Goal: Task Accomplishment & Management: Complete application form

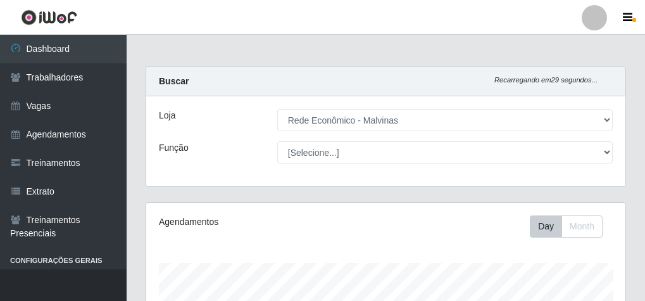
select select "194"
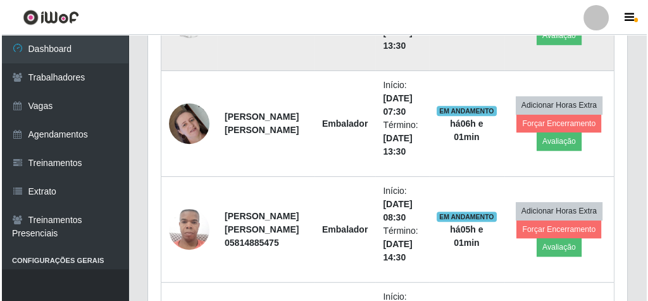
scroll to position [489, 0]
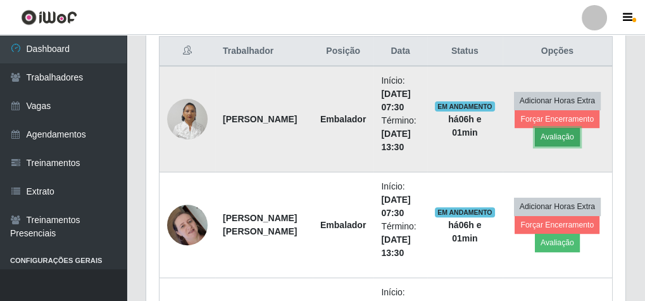
click at [565, 140] on button "Avaliação" at bounding box center [557, 137] width 45 height 18
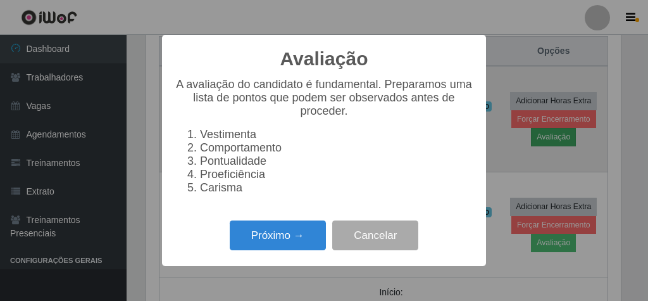
scroll to position [262, 475]
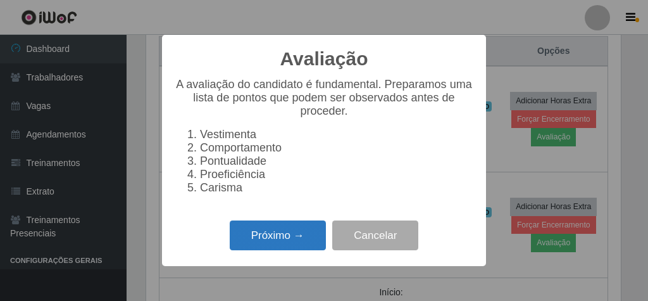
click at [303, 237] on button "Próximo →" at bounding box center [278, 235] width 96 height 30
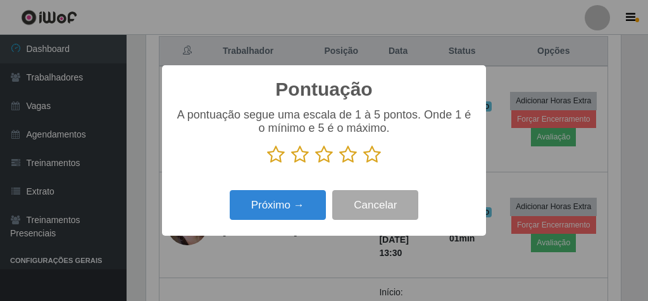
scroll to position [632615, 632402]
click at [377, 159] on icon at bounding box center [372, 154] width 18 height 19
click at [363, 164] on input "radio" at bounding box center [363, 164] width 0 height 0
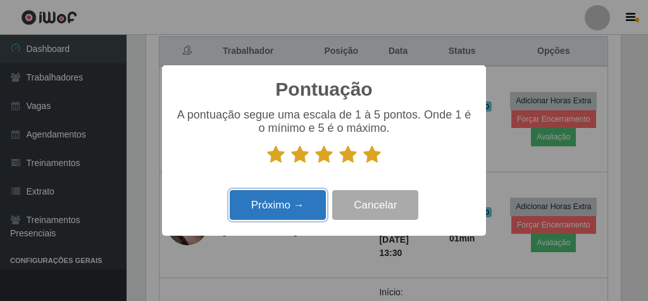
click at [285, 208] on button "Próximo →" at bounding box center [278, 205] width 96 height 30
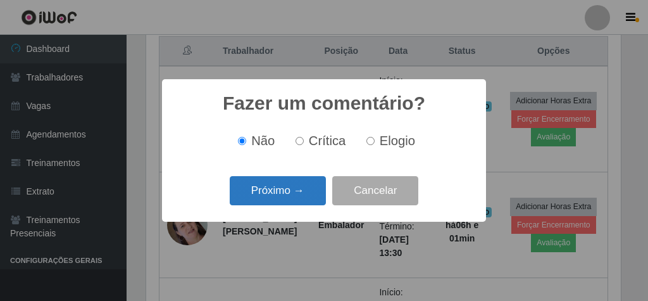
click at [304, 205] on button "Próximo →" at bounding box center [278, 191] width 96 height 30
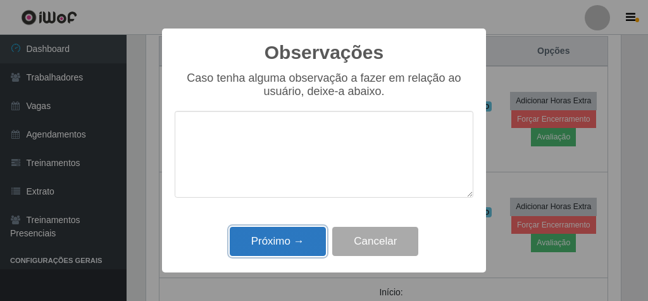
click at [309, 249] on button "Próximo →" at bounding box center [278, 242] width 96 height 30
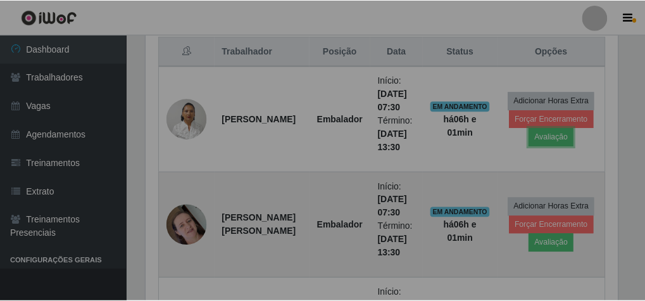
scroll to position [262, 479]
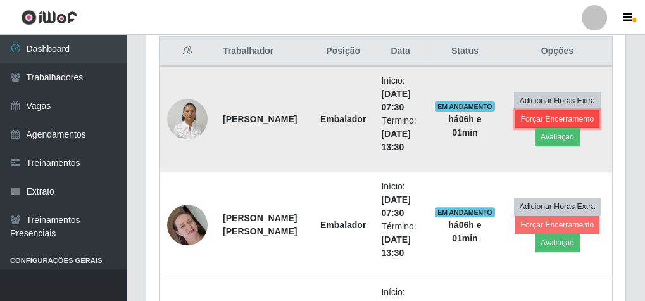
click at [560, 114] on button "Forçar Encerramento" at bounding box center [557, 119] width 85 height 18
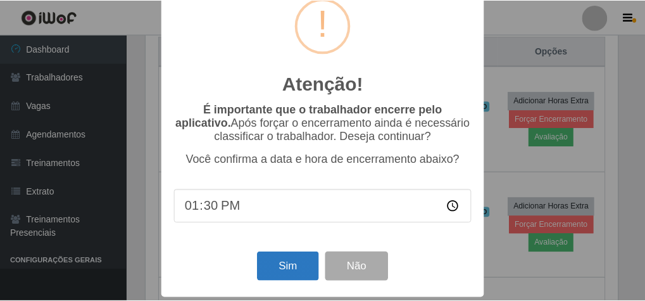
scroll to position [41, 0]
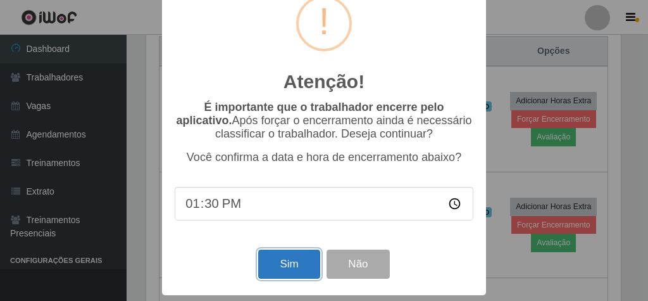
click at [291, 267] on button "Sim" at bounding box center [288, 264] width 61 height 30
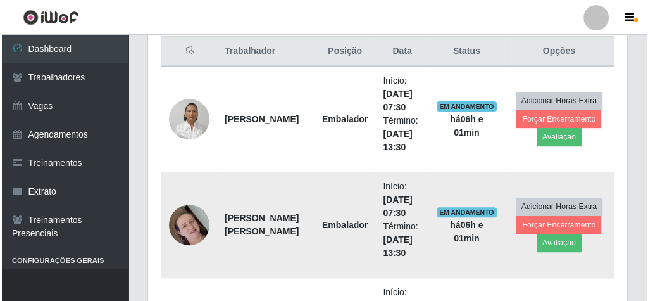
scroll to position [262, 475]
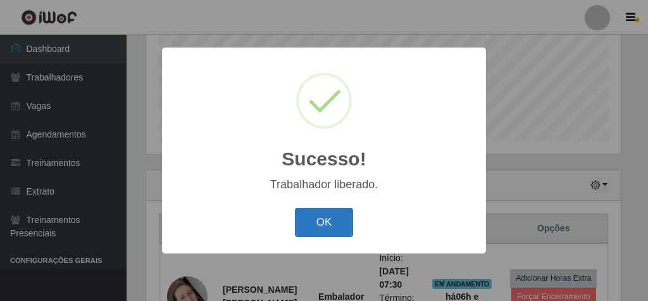
click at [328, 215] on button "OK" at bounding box center [324, 223] width 59 height 30
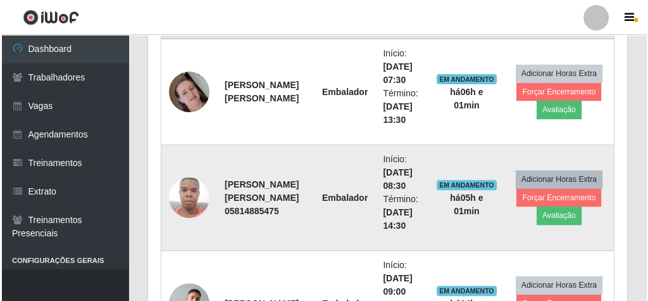
scroll to position [463, 0]
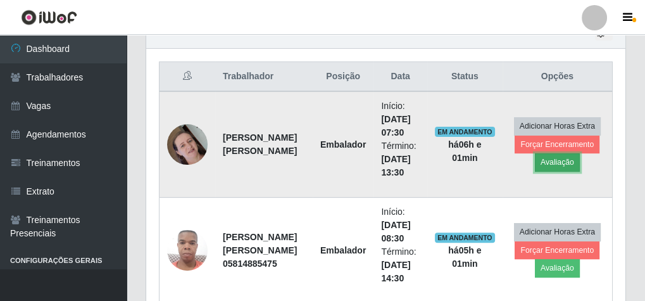
click at [563, 160] on button "Avaliação" at bounding box center [557, 162] width 45 height 18
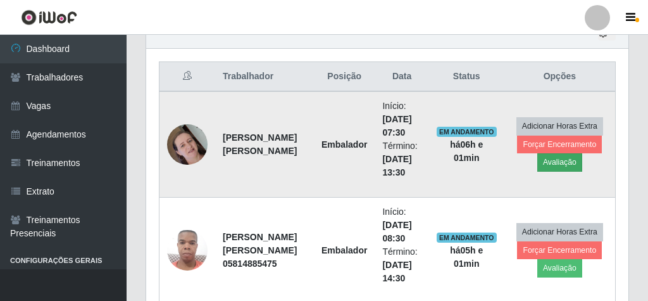
scroll to position [262, 475]
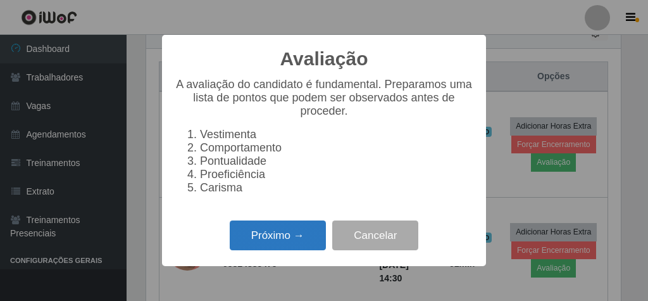
click at [291, 240] on button "Próximo →" at bounding box center [278, 235] width 96 height 30
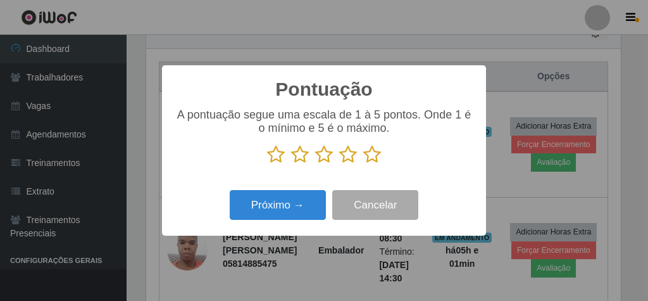
click at [375, 154] on icon at bounding box center [372, 154] width 18 height 19
click at [363, 164] on input "radio" at bounding box center [363, 164] width 0 height 0
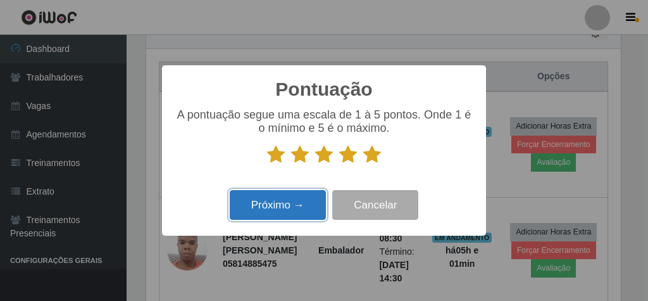
click at [289, 217] on button "Próximo →" at bounding box center [278, 205] width 96 height 30
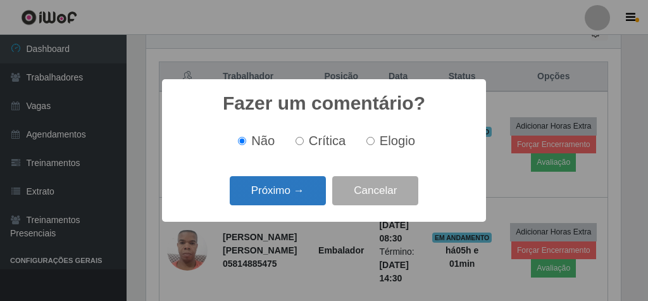
click at [294, 201] on button "Próximo →" at bounding box center [278, 191] width 96 height 30
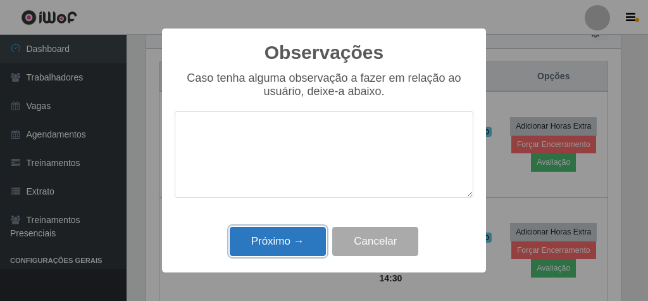
click at [294, 232] on button "Próximo →" at bounding box center [278, 242] width 96 height 30
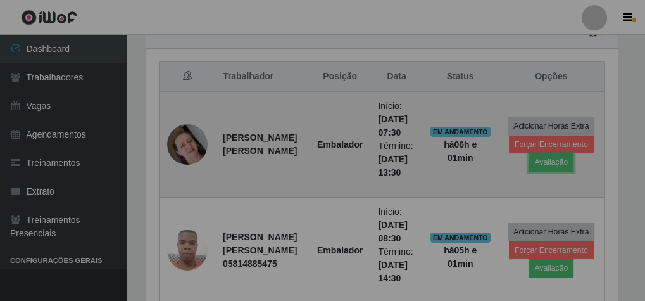
scroll to position [262, 479]
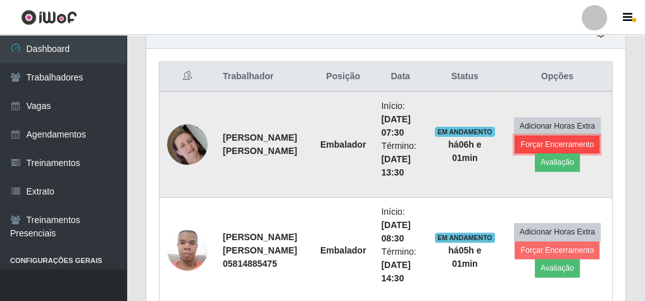
click at [561, 142] on button "Forçar Encerramento" at bounding box center [557, 144] width 85 height 18
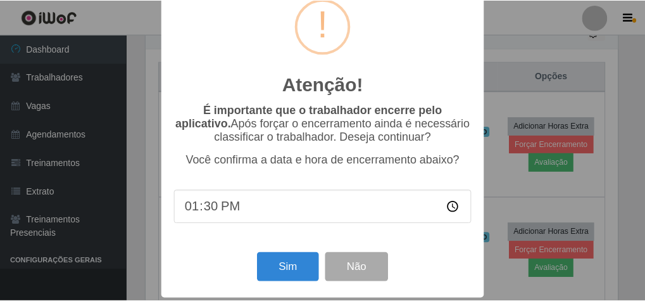
scroll to position [41, 0]
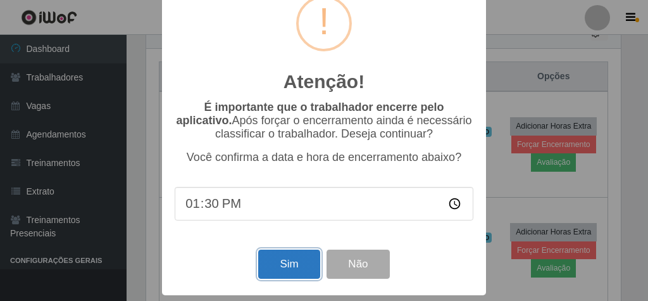
click at [269, 257] on button "Sim" at bounding box center [288, 264] width 61 height 30
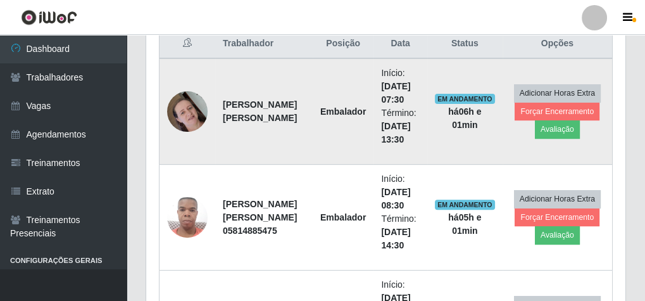
scroll to position [0, 0]
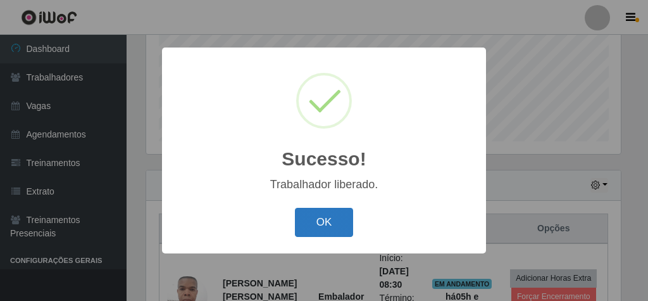
click at [347, 214] on button "OK" at bounding box center [324, 223] width 59 height 30
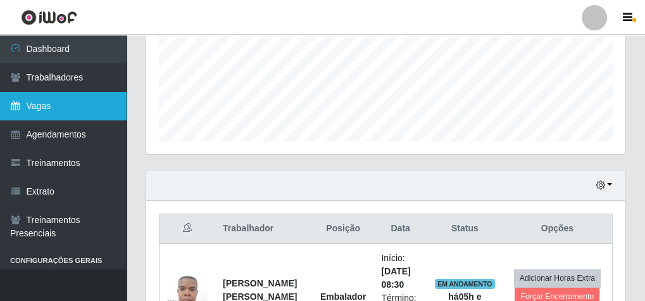
click at [98, 109] on link "Vagas" at bounding box center [63, 106] width 127 height 28
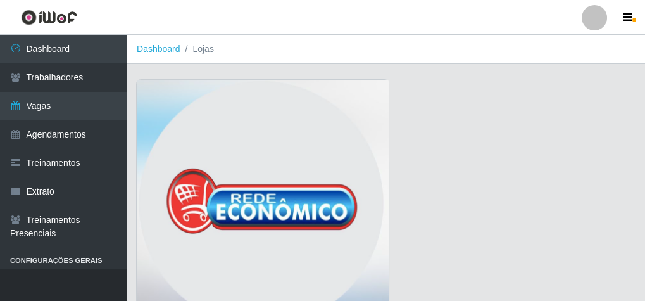
click at [233, 119] on img at bounding box center [263, 206] width 252 height 253
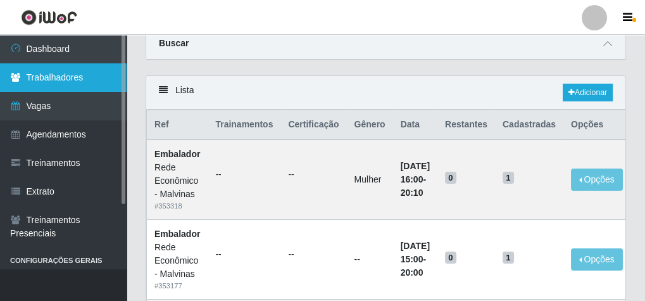
click at [71, 78] on link "Trabalhadores" at bounding box center [63, 77] width 127 height 28
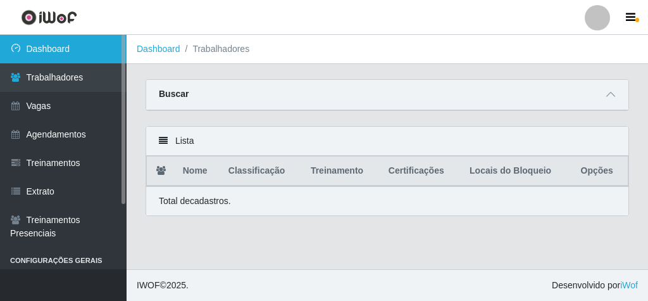
click at [84, 41] on link "Dashboard" at bounding box center [63, 49] width 127 height 28
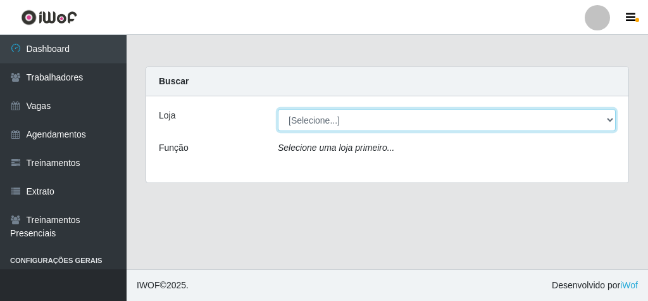
click at [288, 114] on select "[Selecione...] Rede Econômico - Malvinas Rede Econômico - Prata" at bounding box center [447, 120] width 338 height 22
click at [293, 117] on select "[Selecione...] Rede Econômico - Malvinas Rede Econômico - Prata" at bounding box center [447, 120] width 338 height 22
click at [294, 124] on select "[Selecione...] Rede Econômico - Malvinas Rede Econômico - Prata" at bounding box center [447, 120] width 338 height 22
select select "194"
click at [278, 109] on select "[Selecione...] Rede Econômico - Malvinas Rede Econômico - Prata" at bounding box center [447, 120] width 338 height 22
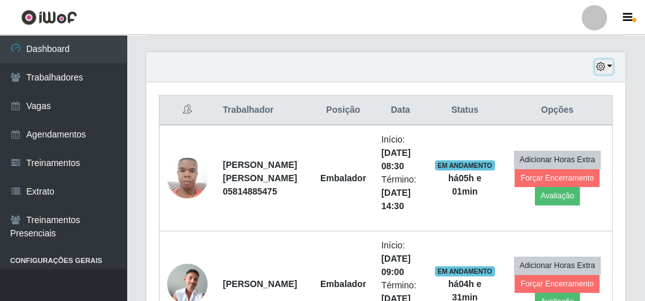
click at [611, 65] on button "button" at bounding box center [604, 66] width 18 height 15
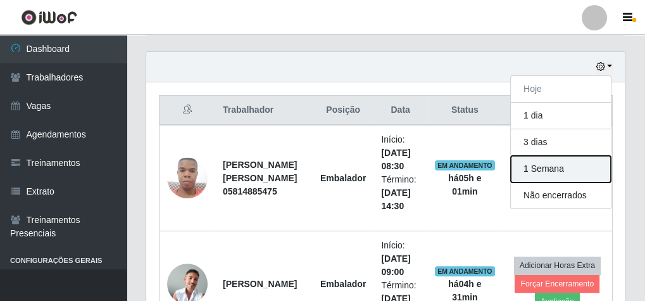
click at [554, 168] on button "1 Semana" at bounding box center [561, 169] width 100 height 27
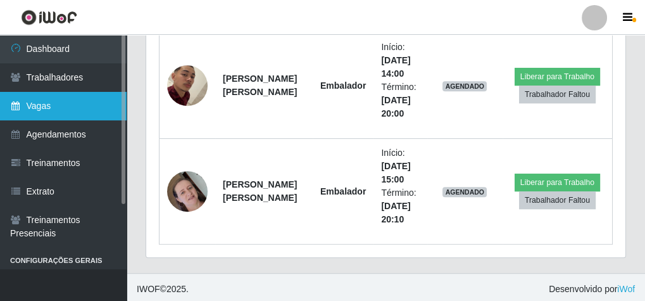
click at [116, 100] on link "Vagas" at bounding box center [63, 106] width 127 height 28
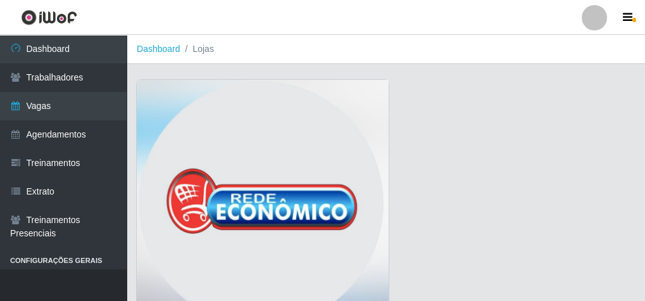
click at [217, 98] on img at bounding box center [263, 206] width 252 height 253
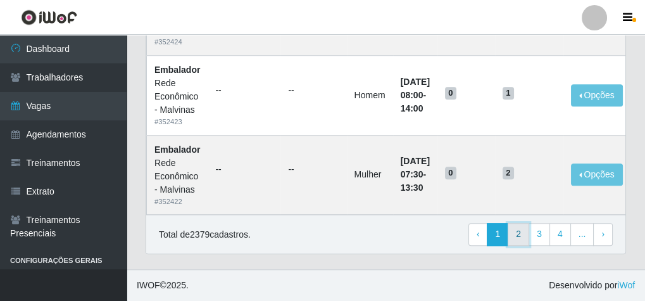
click at [521, 226] on link "2" at bounding box center [519, 234] width 22 height 23
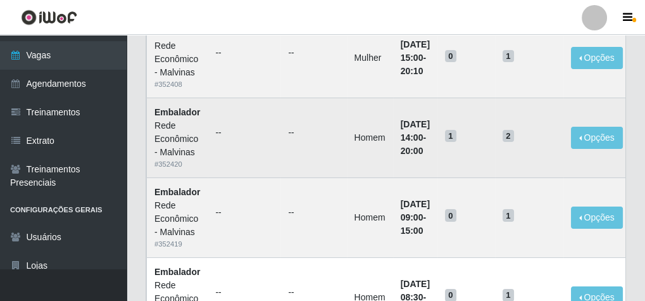
scroll to position [152, 0]
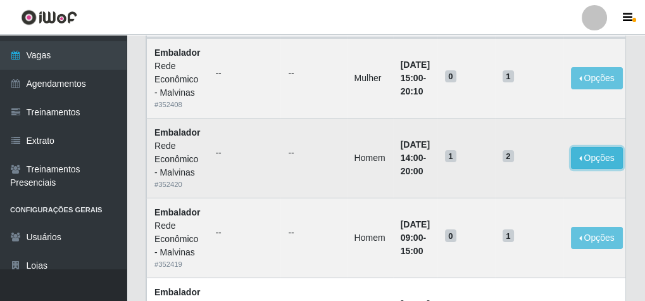
click at [609, 156] on button "Opções" at bounding box center [597, 158] width 52 height 22
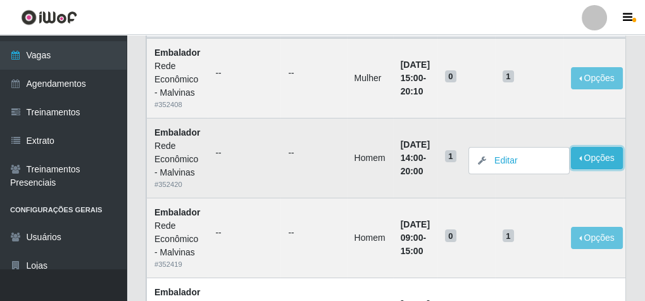
click at [609, 156] on button "Opções" at bounding box center [597, 158] width 52 height 22
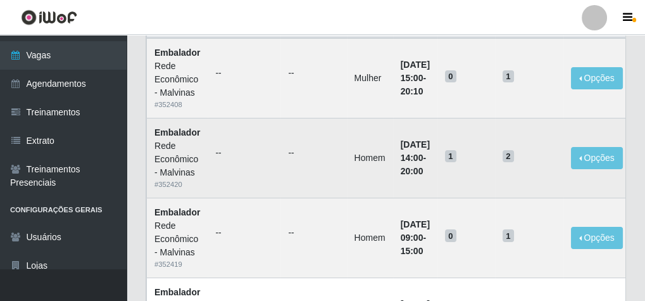
click at [456, 155] on span "1" at bounding box center [450, 156] width 11 height 13
click at [456, 154] on span "1" at bounding box center [450, 156] width 11 height 13
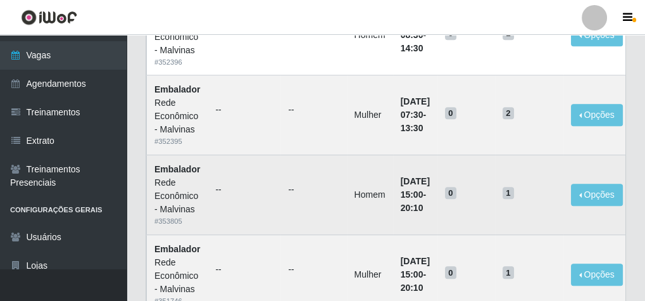
scroll to position [1171, 0]
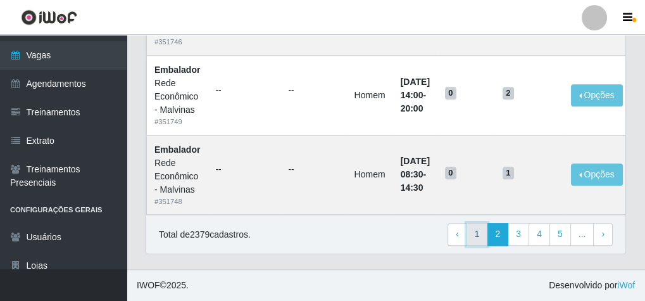
click at [484, 228] on link "1" at bounding box center [477, 234] width 22 height 23
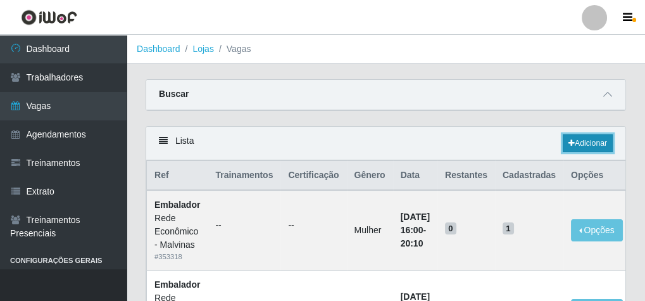
click at [578, 137] on link "Adicionar" at bounding box center [588, 143] width 50 height 18
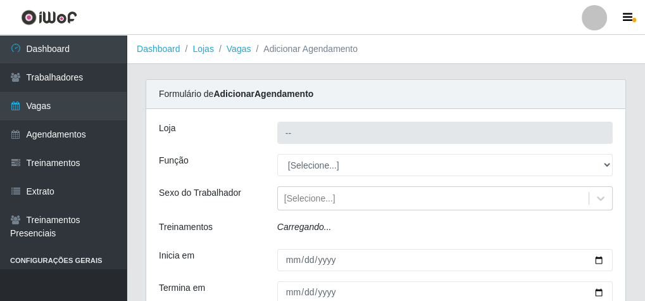
type input "Rede Econômico - Malvinas"
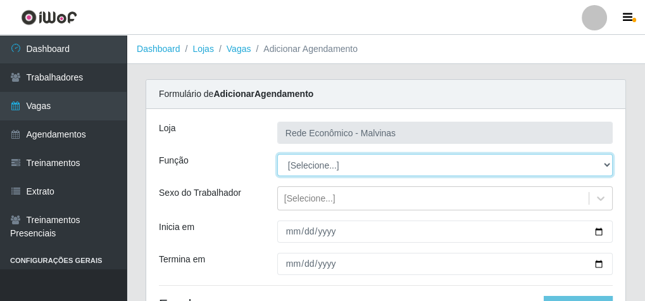
click at [317, 166] on select "[Selecione...] Embalador Embalador + Embalador ++ Operador de Caixa Operador de…" at bounding box center [444, 165] width 335 height 22
select select "1"
click at [277, 154] on select "[Selecione...] Embalador Embalador + Embalador ++ Operador de Caixa Operador de…" at bounding box center [444, 165] width 335 height 22
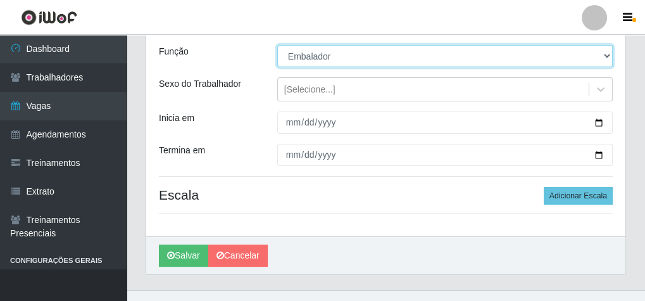
scroll to position [128, 0]
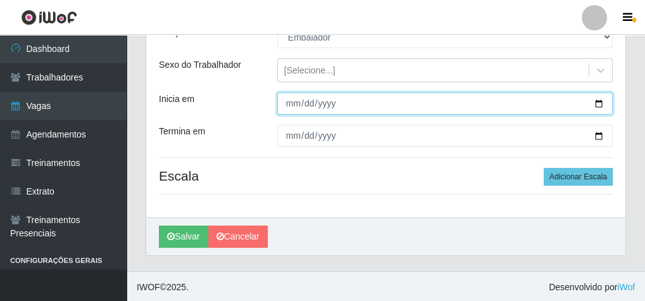
click at [296, 106] on input "Inicia em" at bounding box center [444, 103] width 335 height 22
type input "2025-10-07"
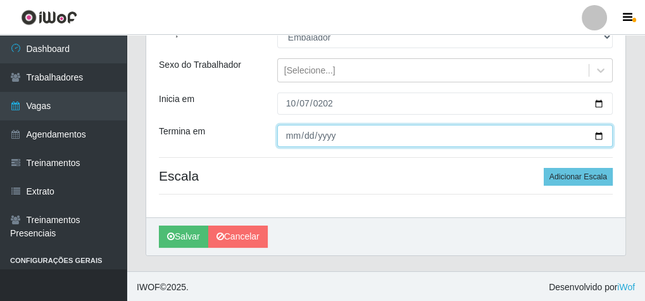
click at [292, 127] on input "Termina em" at bounding box center [444, 136] width 335 height 22
type input "2025-10-07"
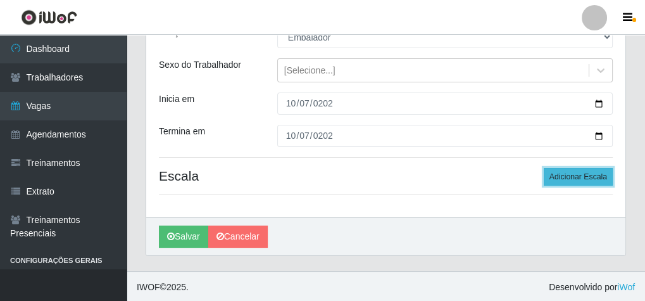
click at [577, 173] on button "Adicionar Escala" at bounding box center [578, 177] width 69 height 18
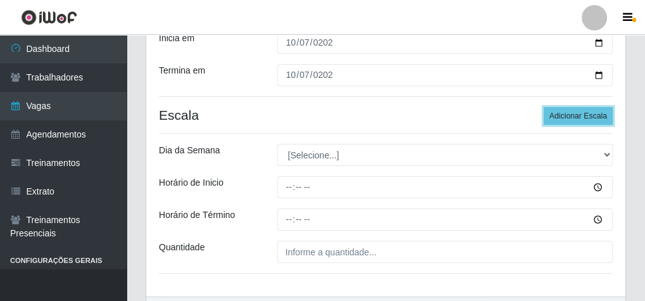
scroll to position [229, 0]
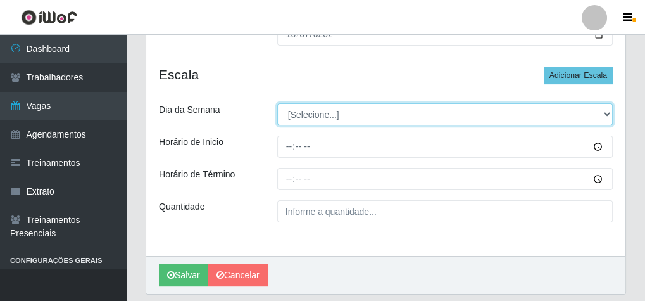
click at [335, 115] on select "[Selecione...] Segunda Terça Quarta Quinta Sexta Sábado Domingo" at bounding box center [444, 114] width 335 height 22
select select "2"
click at [277, 103] on select "[Selecione...] Segunda Terça Quarta Quinta Sexta Sábado Domingo" at bounding box center [444, 114] width 335 height 22
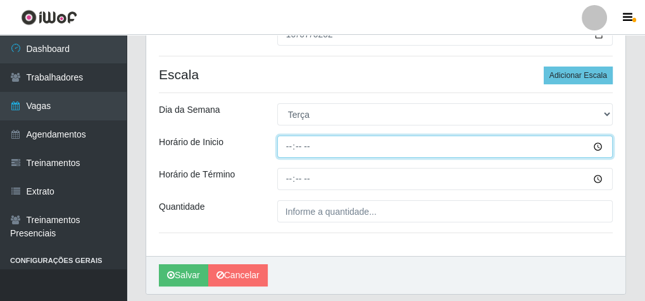
click at [283, 143] on input "Horário de Inicio" at bounding box center [444, 146] width 335 height 22
type input "07:30"
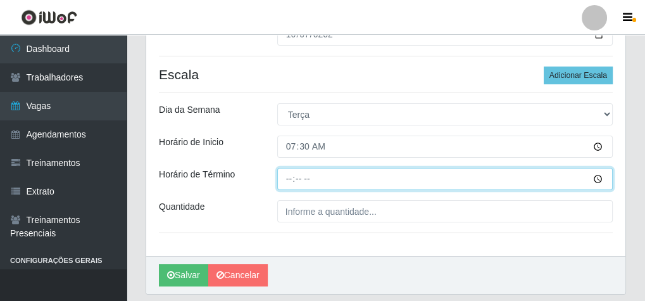
click at [284, 178] on input "Horário de Término" at bounding box center [444, 179] width 335 height 22
type input "13:30"
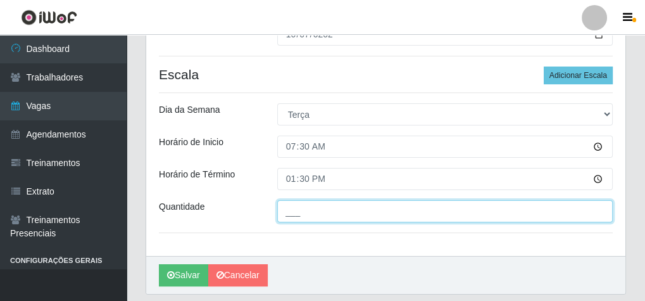
click at [286, 211] on input "___" at bounding box center [444, 211] width 335 height 22
type input "2__"
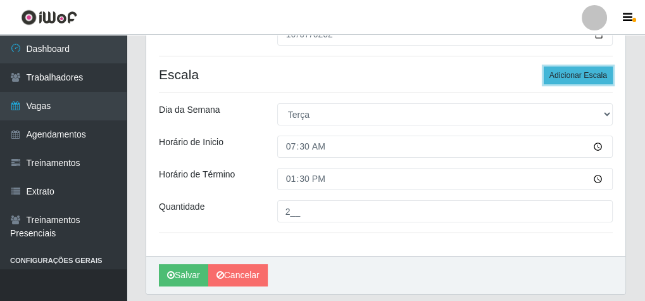
click at [580, 80] on button "Adicionar Escala" at bounding box center [578, 75] width 69 height 18
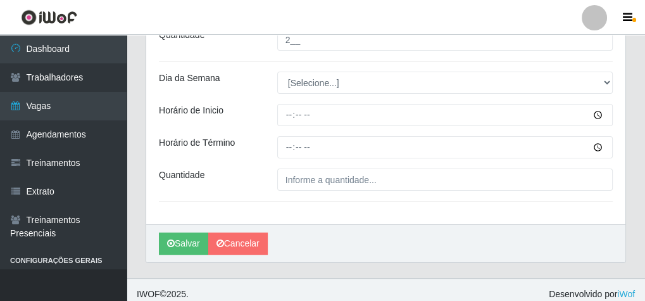
scroll to position [407, 0]
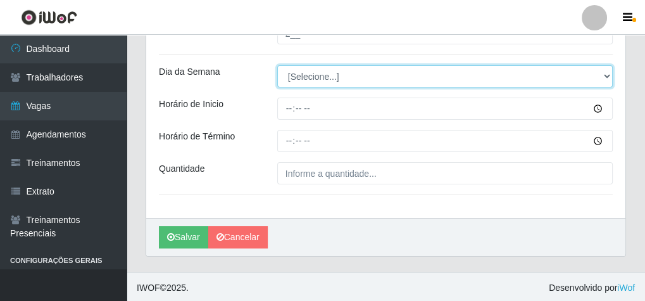
click at [297, 75] on select "[Selecione...] Segunda Terça Quarta Quinta Sexta Sábado Domingo" at bounding box center [444, 76] width 335 height 22
select select "2"
click at [277, 65] on select "[Selecione...] Segunda Terça Quarta Quinta Sexta Sábado Domingo" at bounding box center [444, 76] width 335 height 22
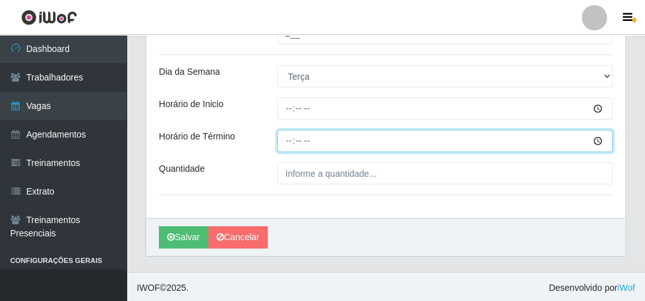
click at [296, 130] on input "Horário de Término" at bounding box center [444, 141] width 335 height 22
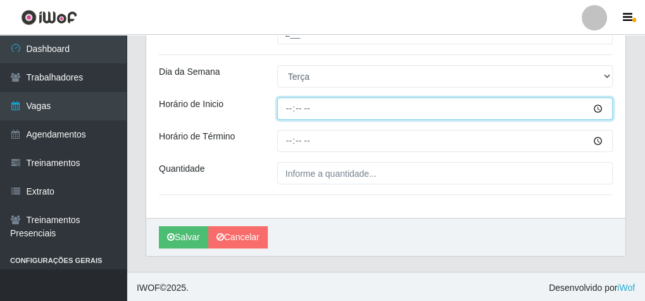
click at [282, 106] on input "Horário de Inicio" at bounding box center [444, 108] width 335 height 22
type input "08:30"
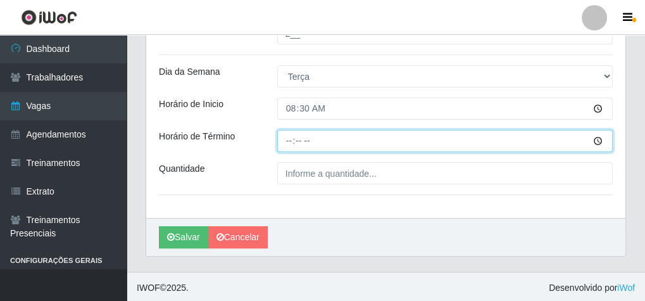
click at [290, 140] on input "Horário de Término" at bounding box center [444, 141] width 335 height 22
type input "14:30"
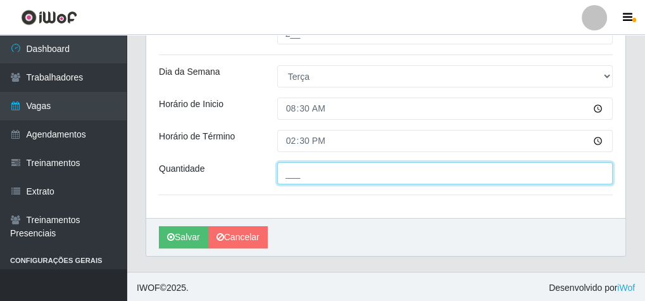
click at [307, 166] on input "___" at bounding box center [444, 173] width 335 height 22
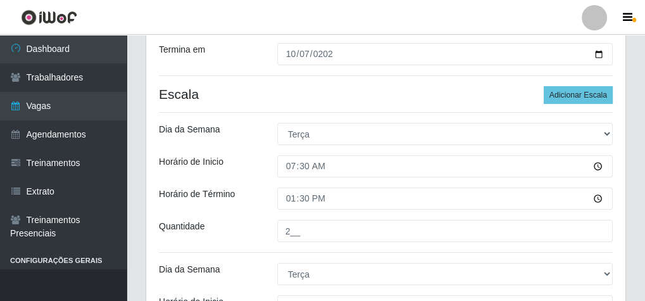
scroll to position [204, 0]
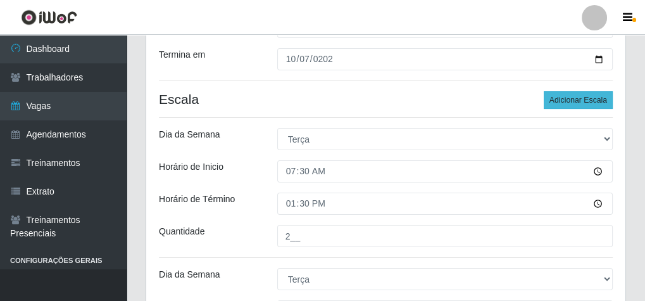
type input "1__"
click at [583, 97] on button "Adicionar Escala" at bounding box center [578, 100] width 69 height 18
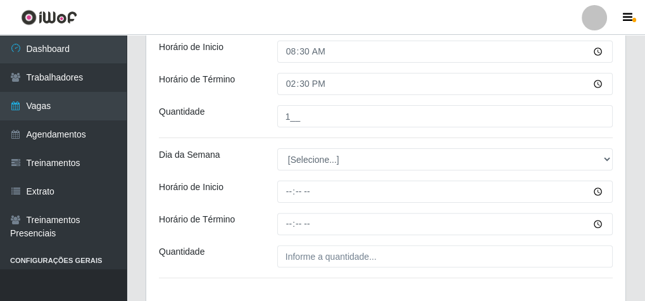
scroll to position [508, 0]
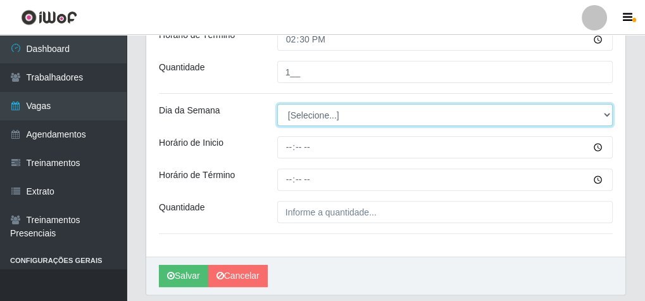
click at [330, 118] on select "[Selecione...] Segunda Terça Quarta Quinta Sexta Sábado Domingo" at bounding box center [444, 115] width 335 height 22
select select "2"
click at [277, 104] on select "[Selecione...] Segunda Terça Quarta Quinta Sexta Sábado Domingo" at bounding box center [444, 115] width 335 height 22
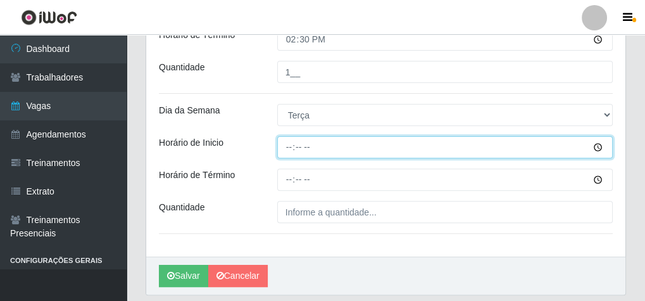
click at [291, 147] on input "Horário de Inicio" at bounding box center [444, 147] width 335 height 22
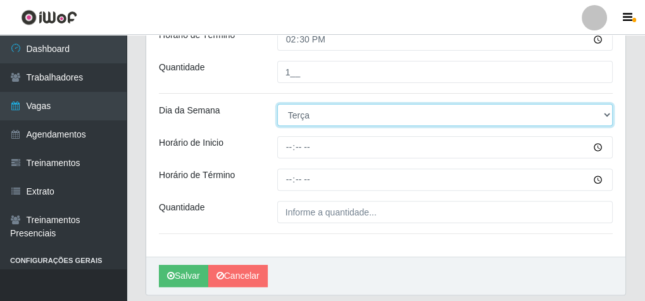
click at [324, 124] on select "[Selecione...] Segunda Terça Quarta Quinta Sexta Sábado Domingo" at bounding box center [444, 115] width 335 height 22
click at [322, 115] on select "[Selecione...] Segunda Terça Quarta Quinta Sexta Sábado Domingo" at bounding box center [444, 115] width 335 height 22
click at [277, 104] on select "[Selecione...] Segunda Terça Quarta Quinta Sexta Sábado Domingo" at bounding box center [444, 115] width 335 height 22
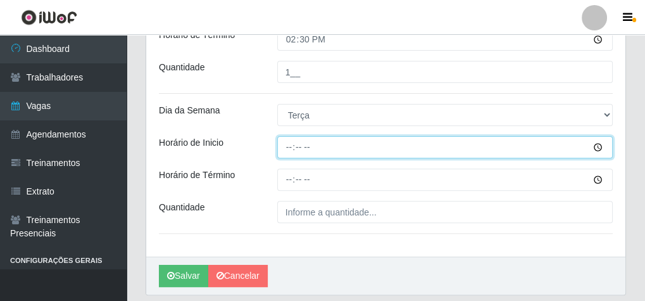
click at [285, 140] on input "Horário de Inicio" at bounding box center [444, 147] width 335 height 22
type input "14:00"
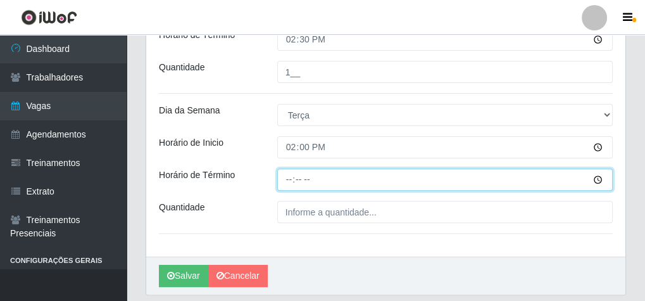
click at [289, 177] on input "Horário de Término" at bounding box center [444, 179] width 335 height 22
type input "20:00"
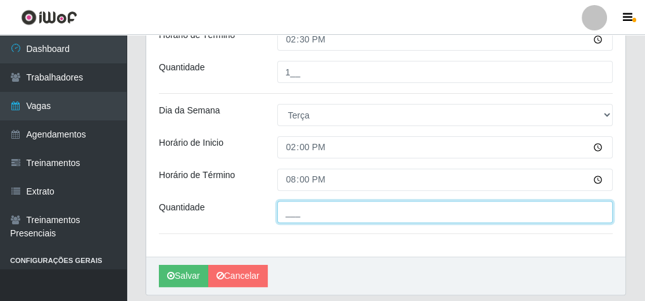
click at [296, 216] on input "___" at bounding box center [444, 212] width 335 height 22
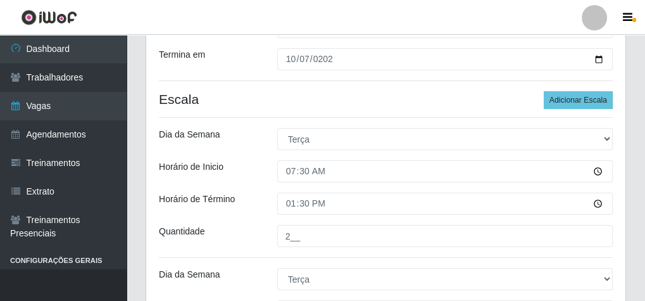
scroll to position [204, 0]
type input "2__"
click at [571, 94] on button "Adicionar Escala" at bounding box center [578, 100] width 69 height 18
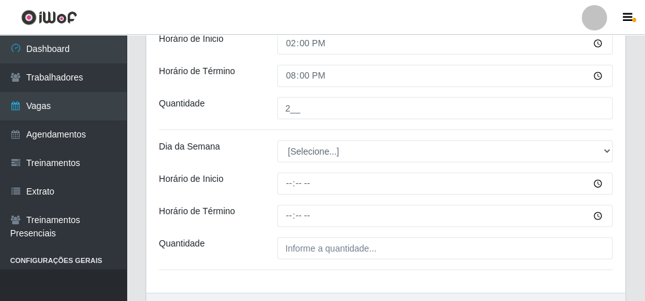
scroll to position [686, 0]
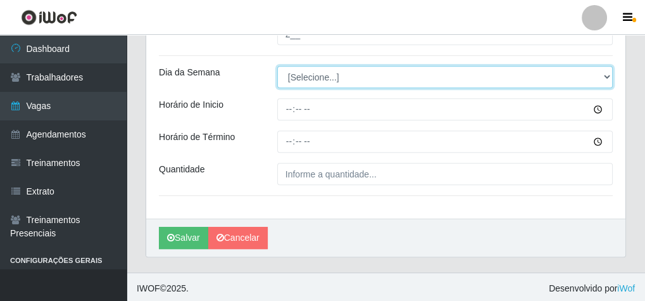
click at [328, 74] on select "[Selecione...] Segunda Terça Quarta Quinta Sexta Sábado Domingo" at bounding box center [444, 77] width 335 height 22
select select "2"
click at [277, 66] on select "[Selecione...] Segunda Terça Quarta Quinta Sexta Sábado Domingo" at bounding box center [444, 77] width 335 height 22
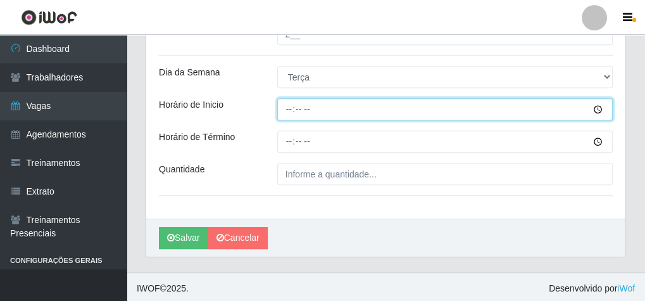
click at [280, 106] on input "Horário de Inicio" at bounding box center [444, 109] width 335 height 22
type input "16:00"
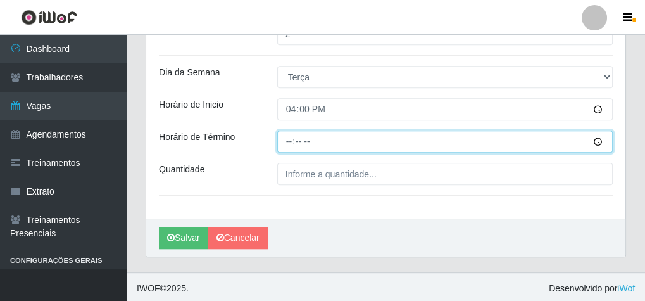
click at [285, 136] on input "Horário de Término" at bounding box center [444, 141] width 335 height 22
type input "20:10"
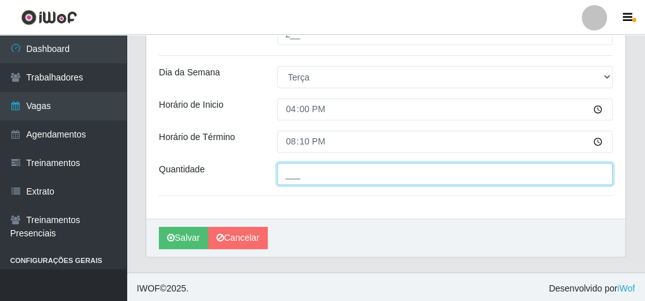
click at [297, 168] on input "___" at bounding box center [444, 174] width 335 height 22
type input "1__"
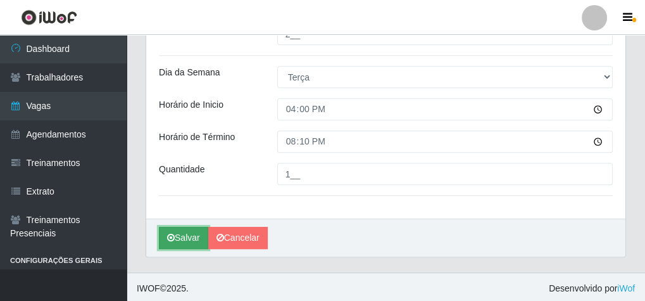
click at [182, 227] on button "Salvar" at bounding box center [183, 238] width 49 height 22
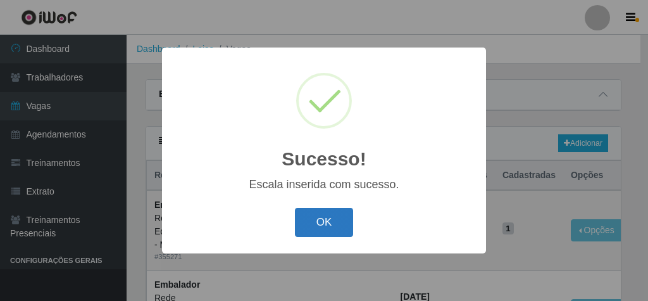
click at [339, 223] on button "OK" at bounding box center [324, 223] width 59 height 30
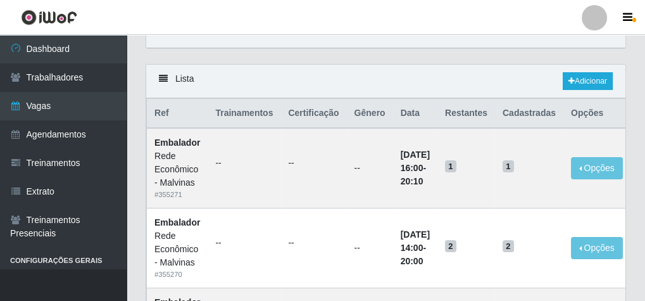
scroll to position [51, 0]
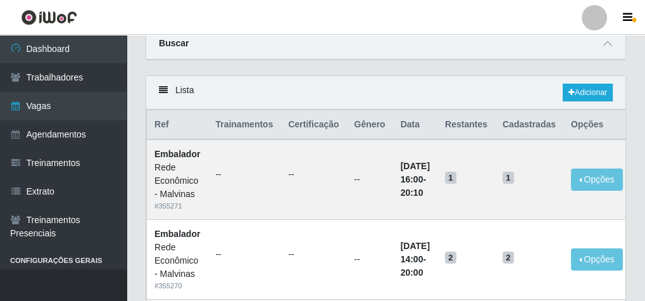
click at [182, 42] on strong "Buscar" at bounding box center [174, 43] width 30 height 10
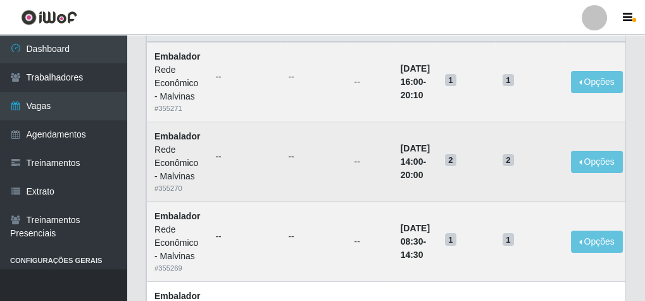
scroll to position [152, 0]
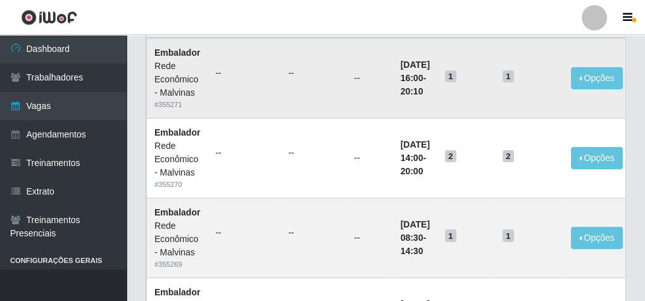
click at [196, 91] on div "Rede Econômico - Malvinas" at bounding box center [177, 79] width 46 height 40
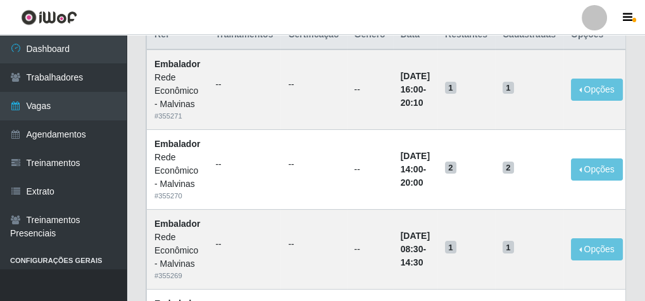
scroll to position [51, 0]
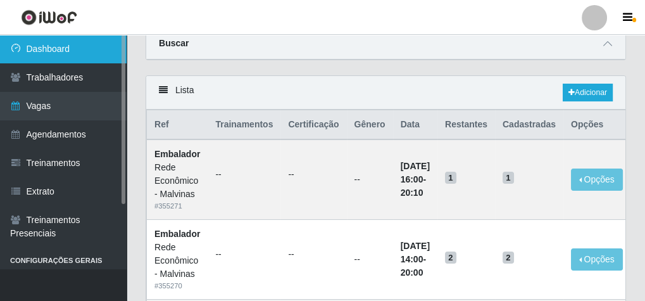
click at [89, 56] on link "Dashboard" at bounding box center [63, 49] width 127 height 28
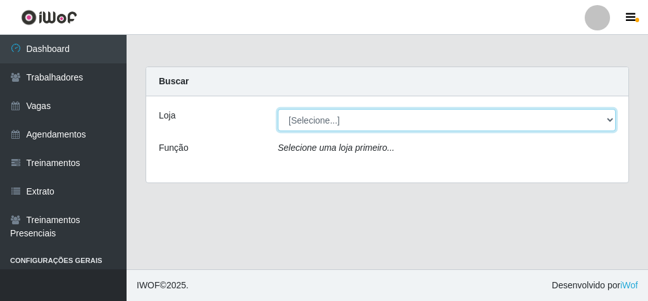
click at [317, 125] on select "[Selecione...] Rede Econômico - Malvinas Rede Econômico - Prata" at bounding box center [447, 120] width 338 height 22
select select "194"
click at [278, 109] on select "[Selecione...] Rede Econômico - Malvinas Rede Econômico - Prata" at bounding box center [447, 120] width 338 height 22
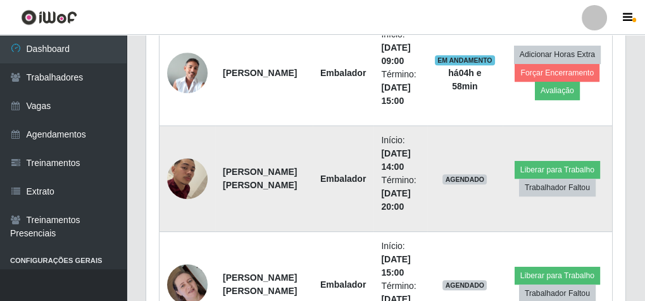
scroll to position [658, 0]
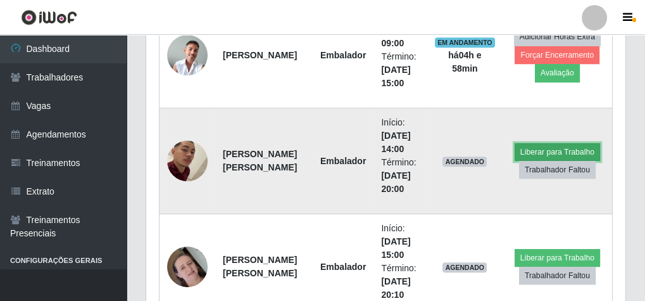
click at [571, 149] on button "Liberar para Trabalho" at bounding box center [557, 152] width 85 height 18
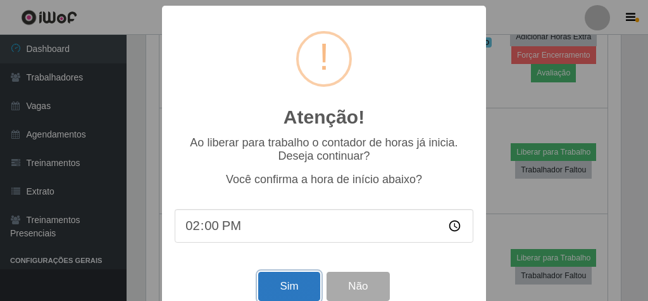
click at [303, 280] on button "Sim" at bounding box center [288, 287] width 61 height 30
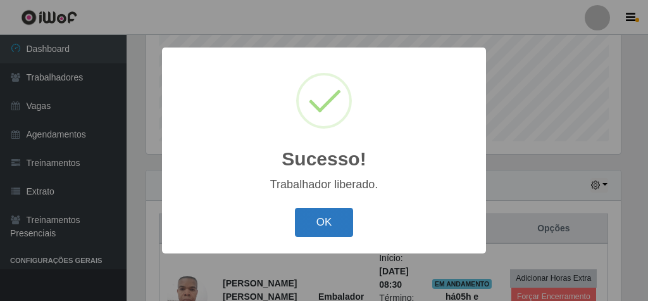
click at [333, 215] on button "OK" at bounding box center [324, 223] width 59 height 30
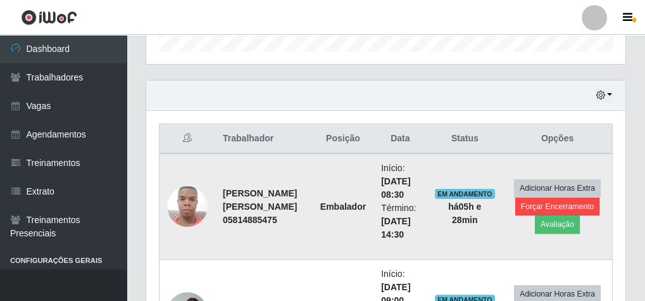
scroll to position [413, 0]
